Goal: Download file/media

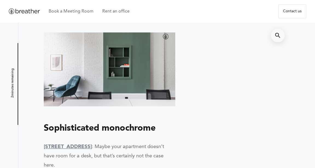
scroll to position [561, 0]
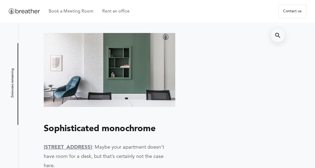
click at [152, 105] on img at bounding box center [109, 70] width 131 height 74
click at [155, 107] on img at bounding box center [109, 70] width 131 height 74
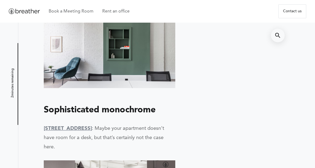
scroll to position [577, 0]
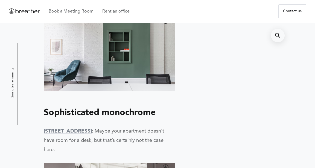
click at [121, 71] on img at bounding box center [109, 54] width 131 height 74
click at [126, 89] on img at bounding box center [109, 54] width 131 height 74
click at [130, 87] on img at bounding box center [109, 54] width 131 height 74
